Goal: Task Accomplishment & Management: Complete application form

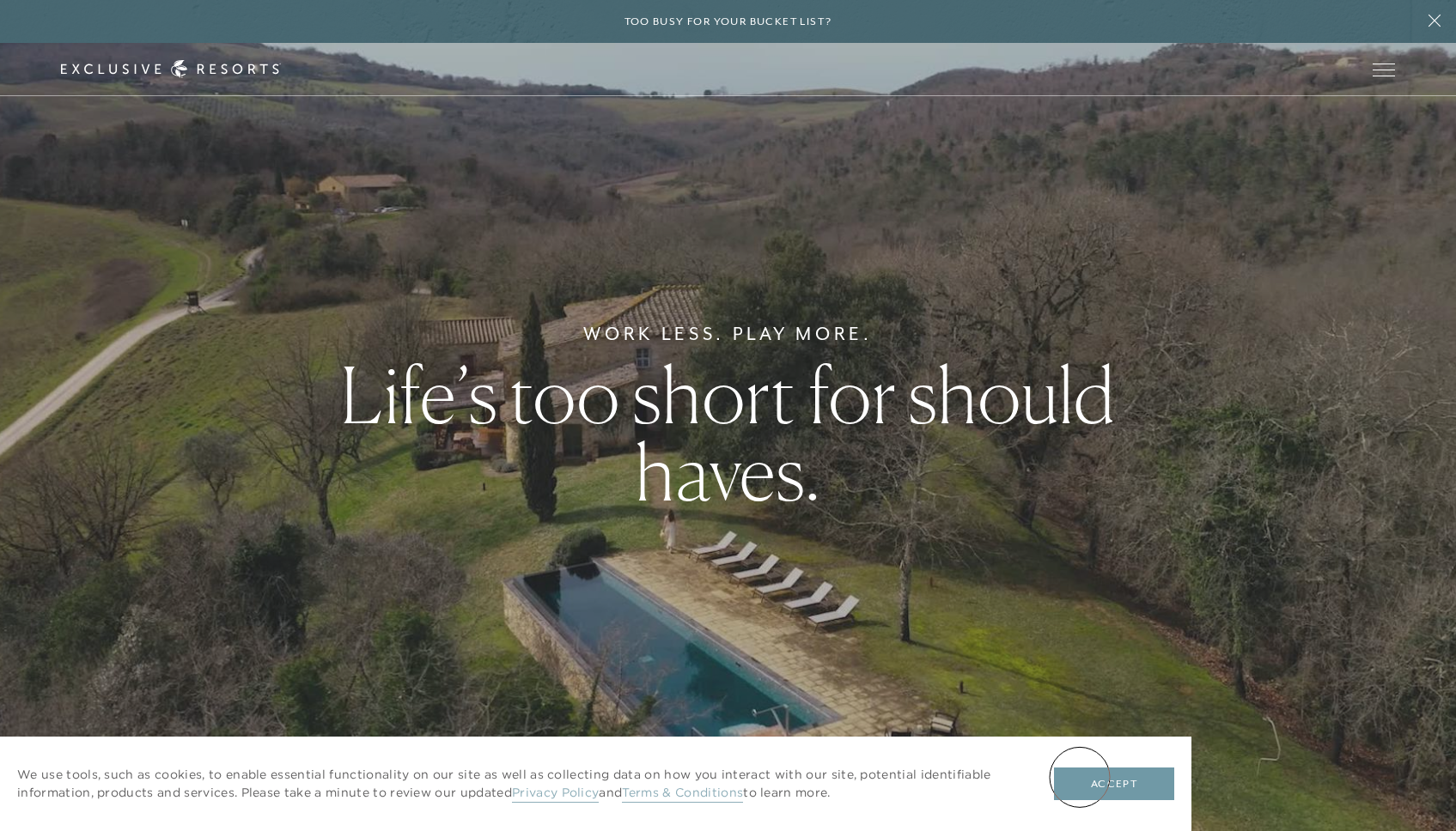
click at [1081, 777] on button "Accept" at bounding box center [1113, 783] width 120 height 32
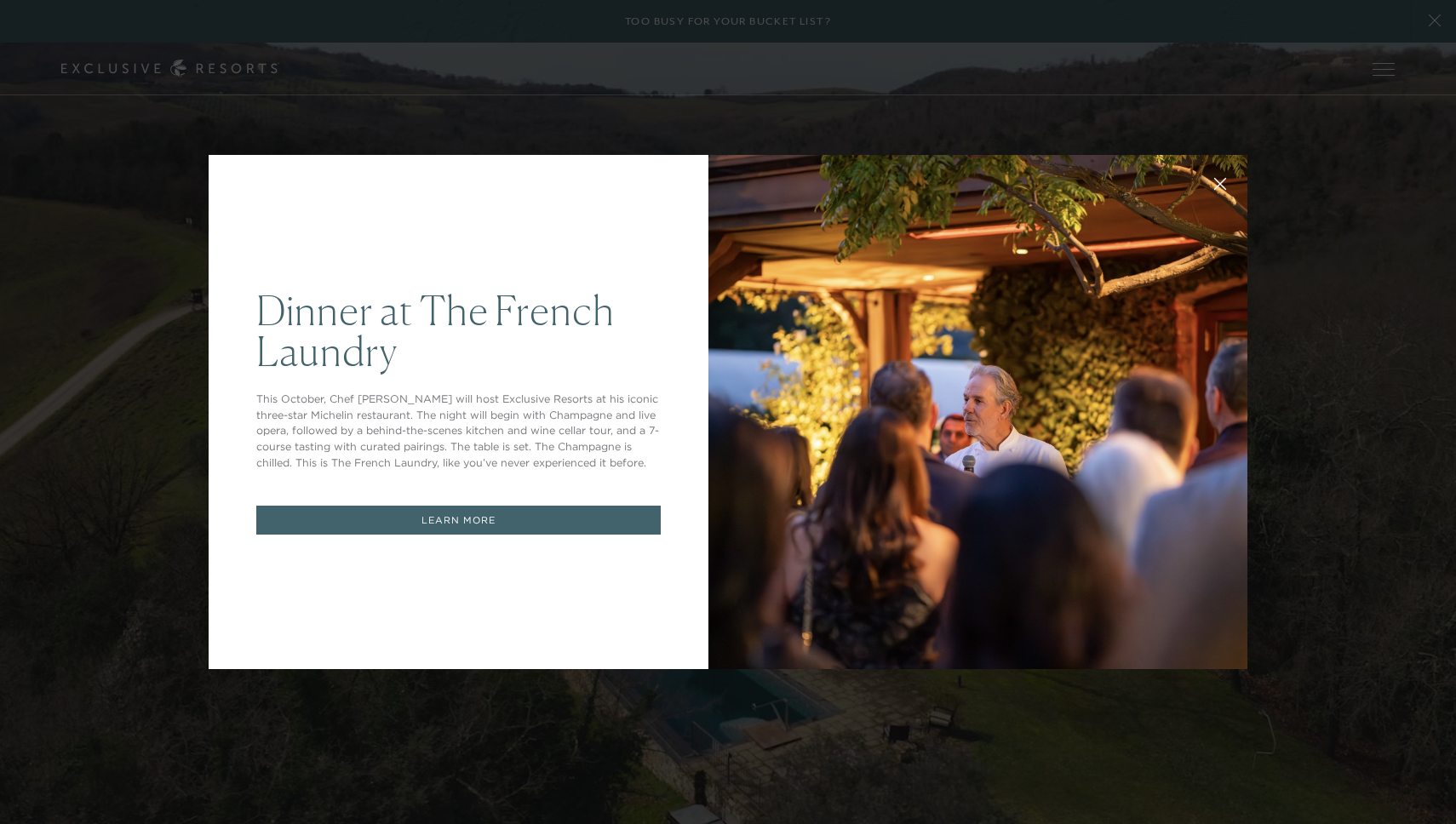
click at [1215, 183] on icon at bounding box center [1220, 183] width 13 height 13
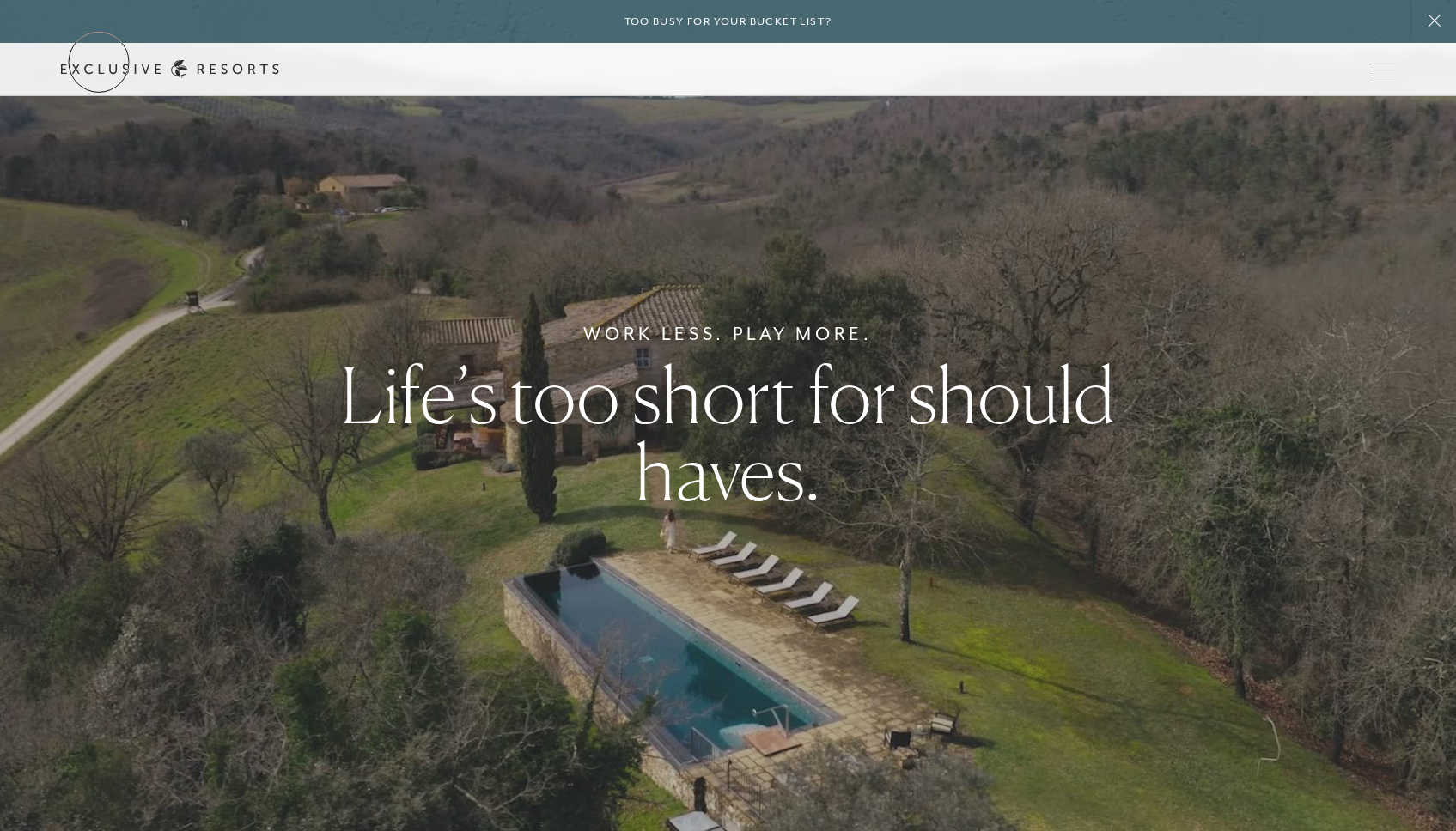
click at [0, 0] on link "Get Started" at bounding box center [0, 0] width 0 height 0
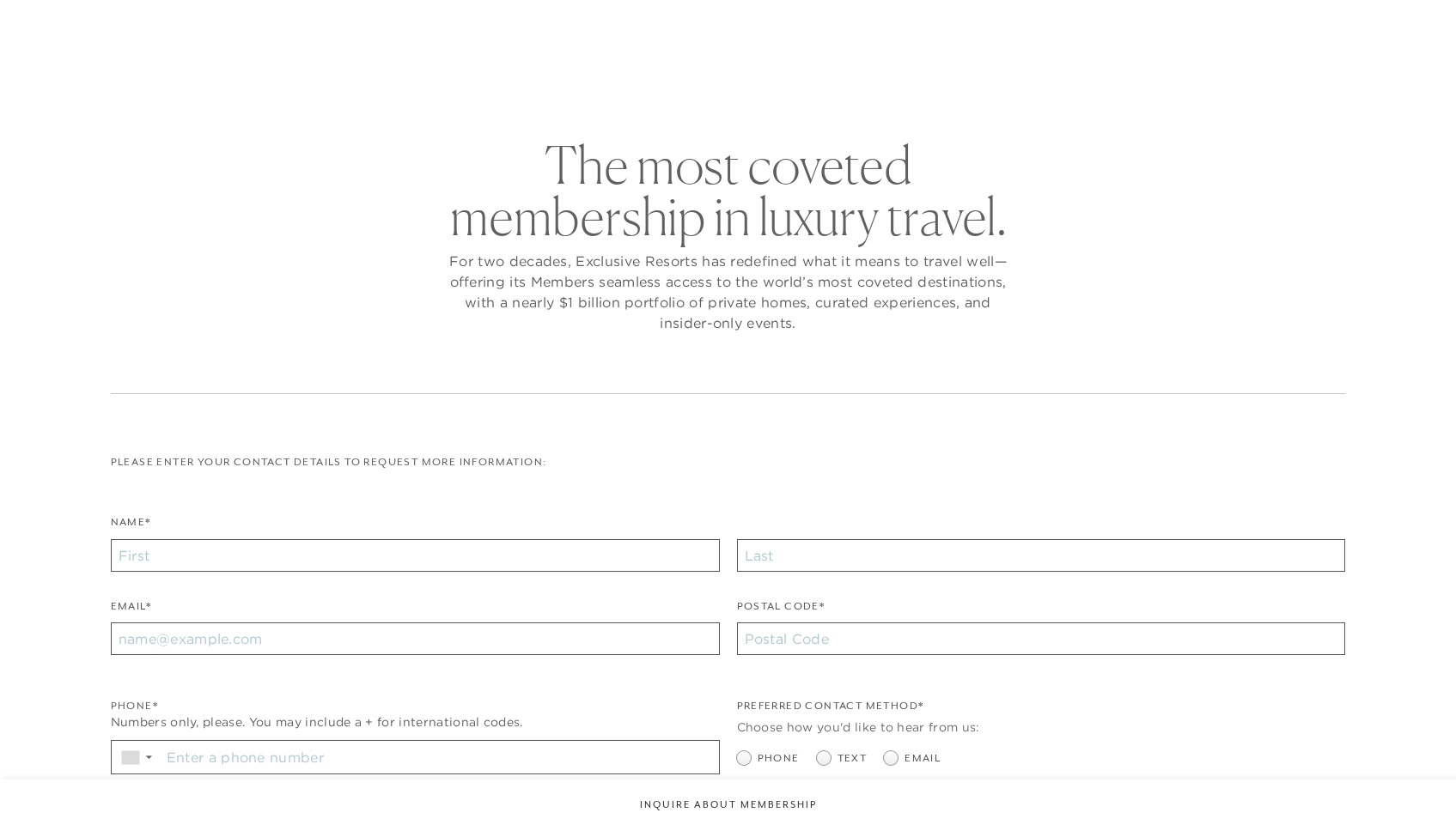
checkbox input "false"
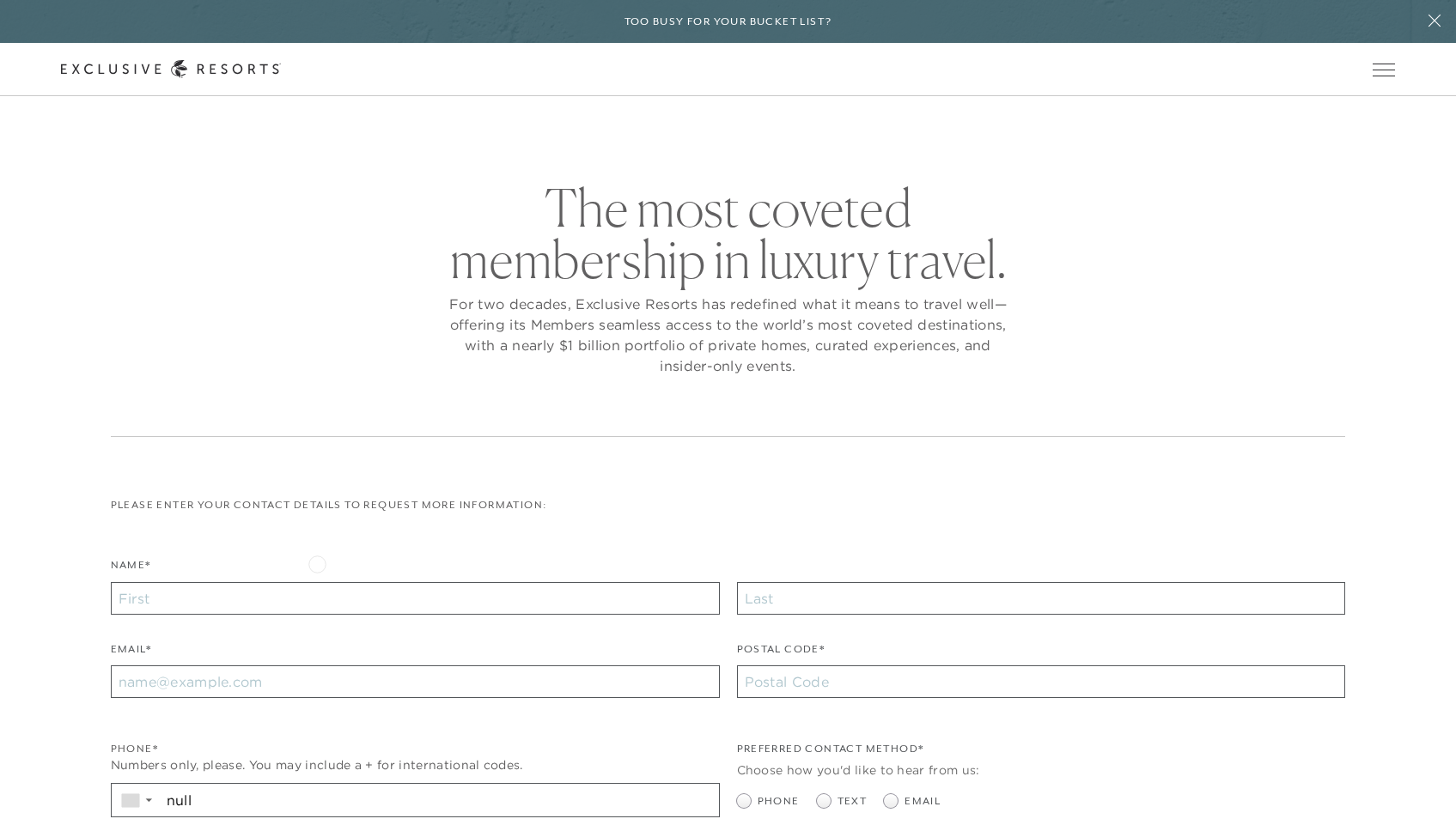
click at [317, 562] on div "Name*" at bounding box center [415, 585] width 609 height 59
click at [289, 593] on input "Name*" at bounding box center [415, 598] width 609 height 32
type input "caltest"
type input "howertest"
type input "[EMAIL_ADDRESS][DOMAIN_NAME]"
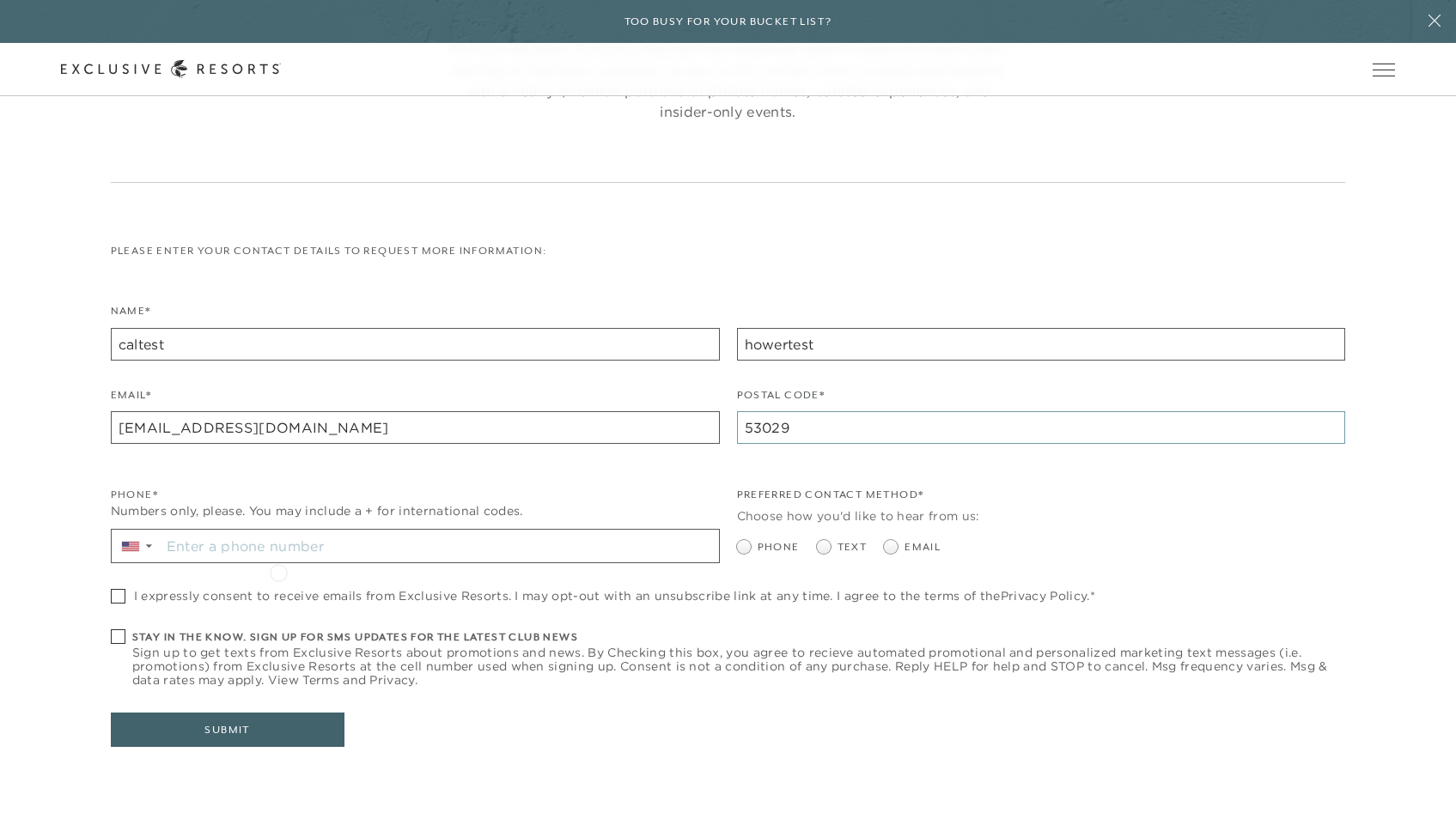
scroll to position [266, 0]
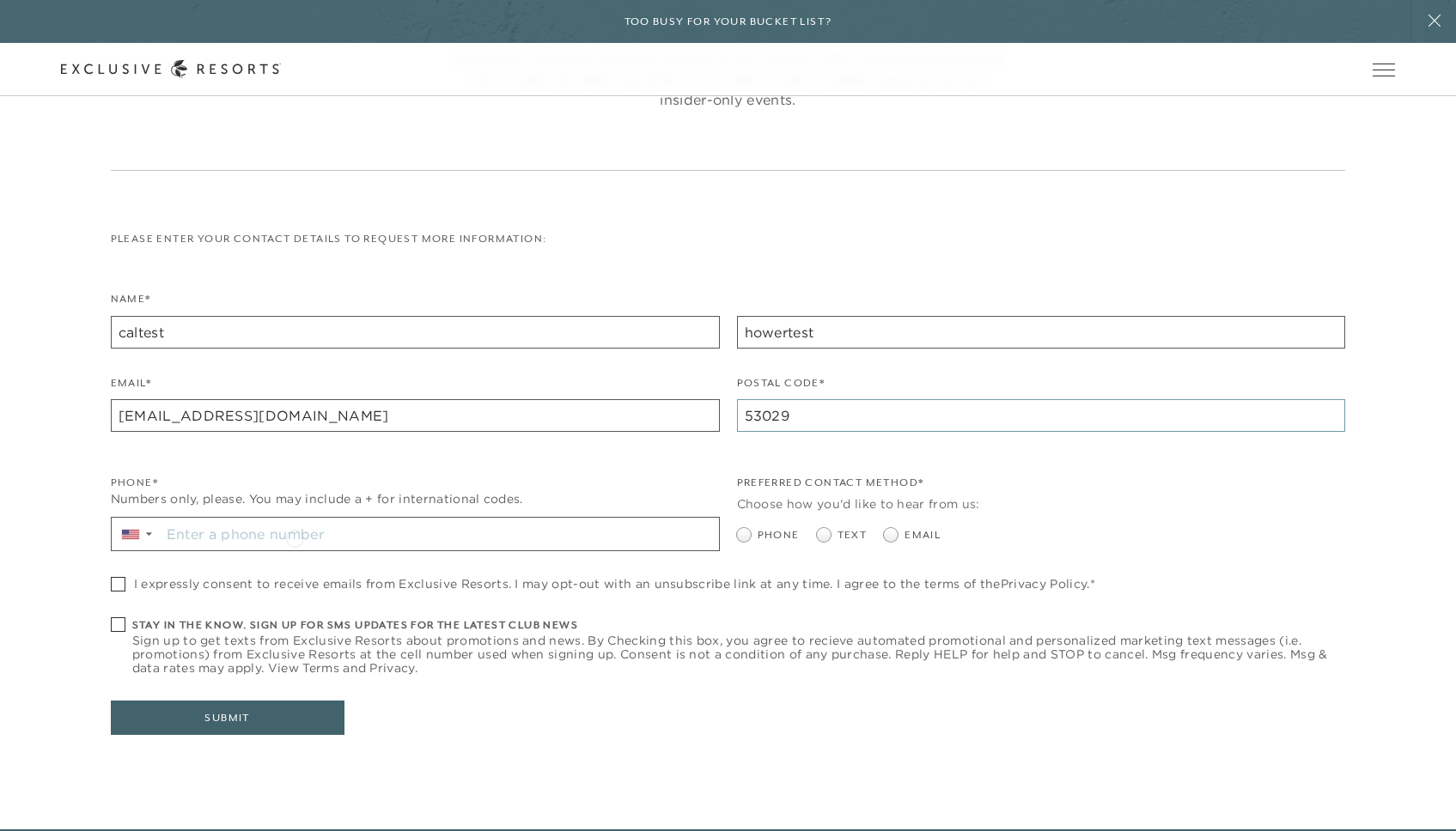
type input "53029"
click at [294, 533] on input "Stay in the know. Sign up for sms updates for the latest club news Sign up to g…" at bounding box center [440, 533] width 558 height 32
type input "[PHONE_NUMBER]"
click at [888, 530] on span at bounding box center [891, 534] width 14 height 14
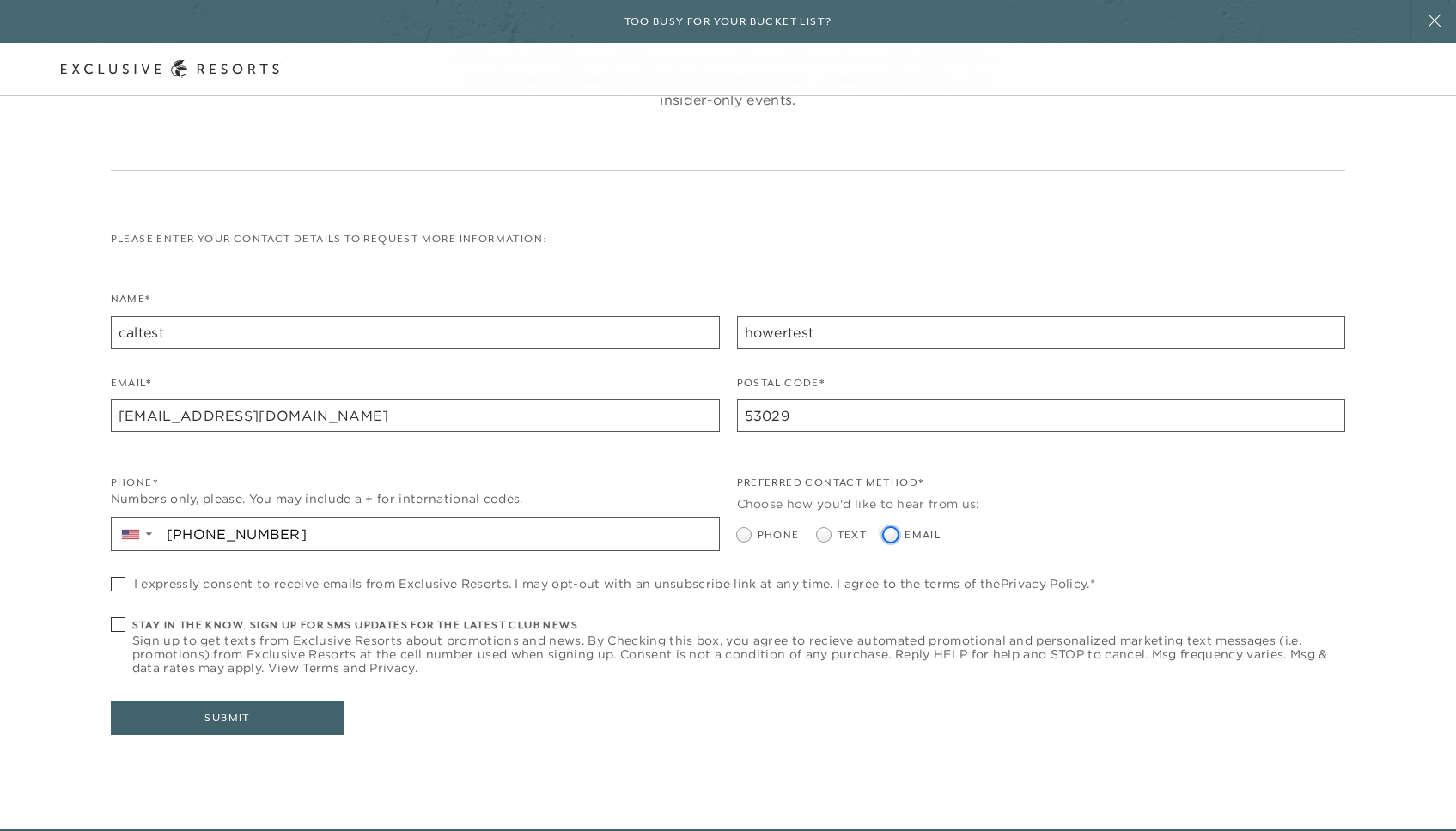
radio input "true"
click at [401, 583] on span "I expressly consent to receive emails from Exclusive Resorts. I may opt-out wit…" at bounding box center [614, 583] width 961 height 14
checkbox input "true"
click at [237, 720] on button "Submit" at bounding box center [227, 717] width 234 height 34
